Goal: Information Seeking & Learning: Learn about a topic

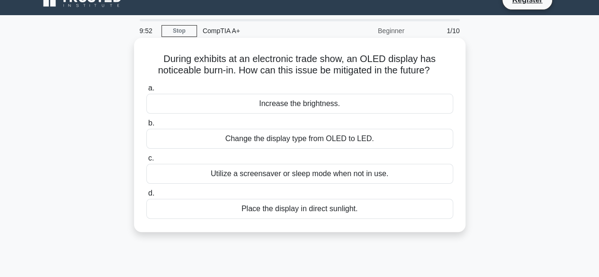
click at [357, 132] on div "Change the display type from OLED to LED." at bounding box center [299, 139] width 307 height 20
click at [146, 126] on input "b. Change the display type from OLED to LED." at bounding box center [146, 123] width 0 height 6
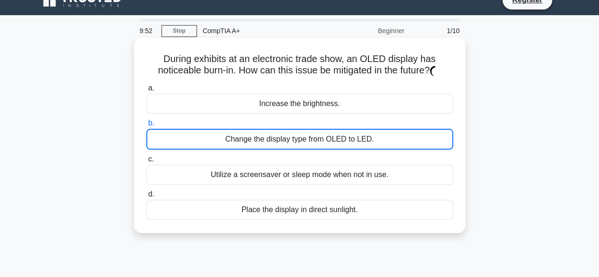
click at [357, 132] on div "Change the display type from OLED to LED." at bounding box center [299, 139] width 307 height 21
click at [146, 126] on input "b. Change the display type from OLED to LED." at bounding box center [146, 123] width 0 height 6
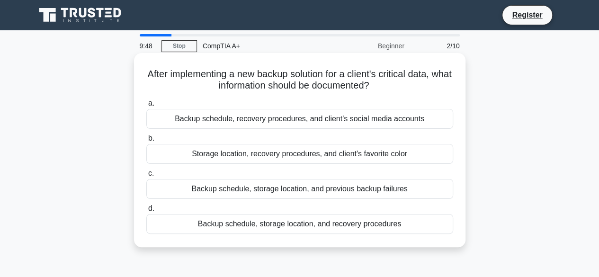
click at [353, 152] on div "Storage location, recovery procedures, and client's favorite color" at bounding box center [299, 154] width 307 height 20
click at [146, 142] on input "b. Storage location, recovery procedures, and client's favorite color" at bounding box center [146, 138] width 0 height 6
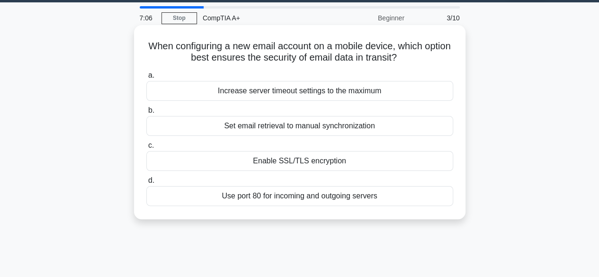
scroll to position [16, 0]
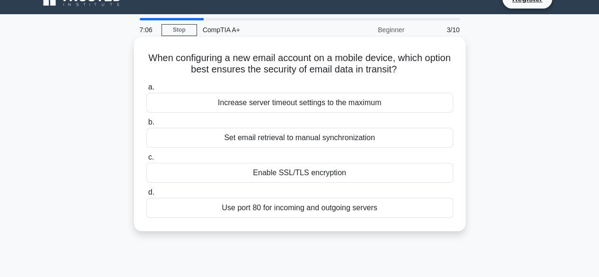
click at [224, 166] on div "Enable SSL/TLS encryption" at bounding box center [299, 173] width 307 height 20
click at [146, 161] on input "c. Enable SSL/TLS encryption" at bounding box center [146, 157] width 0 height 6
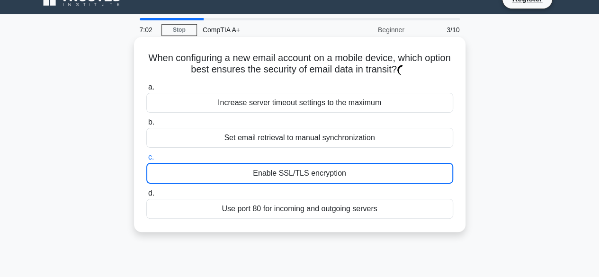
click at [224, 166] on div "Enable SSL/TLS encryption" at bounding box center [299, 173] width 307 height 21
click at [146, 161] on input "c. Enable SSL/TLS encryption" at bounding box center [146, 157] width 0 height 6
click at [274, 136] on div "Set email retrieval to manual synchronization" at bounding box center [299, 138] width 307 height 20
click at [146, 126] on input "b. Set email retrieval to manual synchronization" at bounding box center [146, 122] width 0 height 6
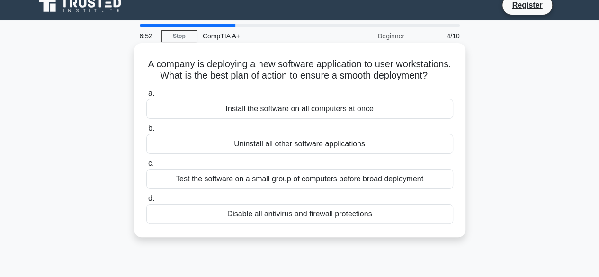
scroll to position [12, 0]
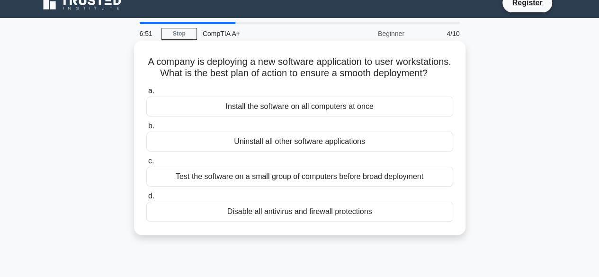
click at [225, 187] on div "Test the software on a small group of computers before broad deployment" at bounding box center [299, 177] width 307 height 20
click at [146, 164] on input "c. Test the software on a small group of computers before broad deployment" at bounding box center [146, 161] width 0 height 6
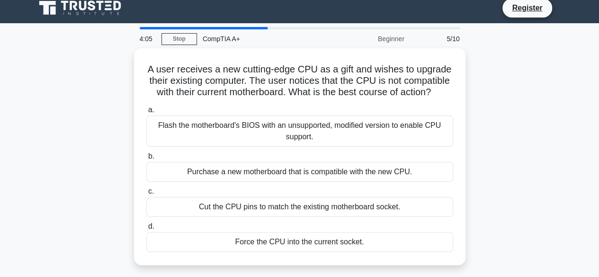
scroll to position [8, 0]
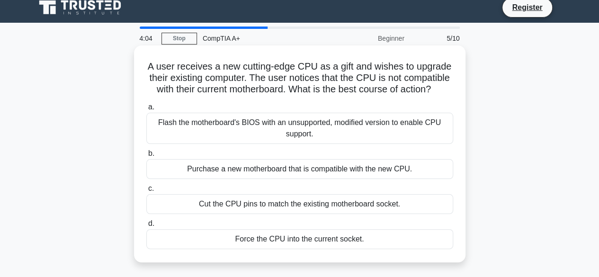
click at [222, 195] on div "Cut the CPU pins to match the existing motherboard socket." at bounding box center [299, 204] width 307 height 20
click at [146, 192] on input "c. Cut the CPU pins to match the existing motherboard socket." at bounding box center [146, 189] width 0 height 6
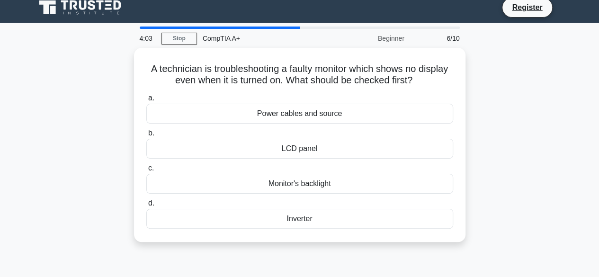
scroll to position [0, 0]
